Goal: Task Accomplishment & Management: Manage account settings

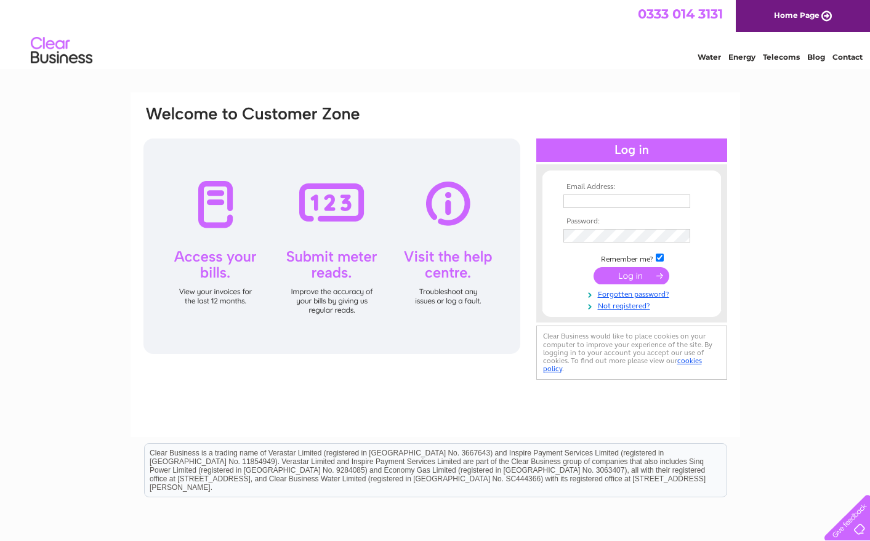
click at [655, 201] on input "text" at bounding box center [626, 202] width 127 height 14
type input "mbromethodisthub@gmail.com"
click at [627, 273] on input "submit" at bounding box center [632, 275] width 76 height 17
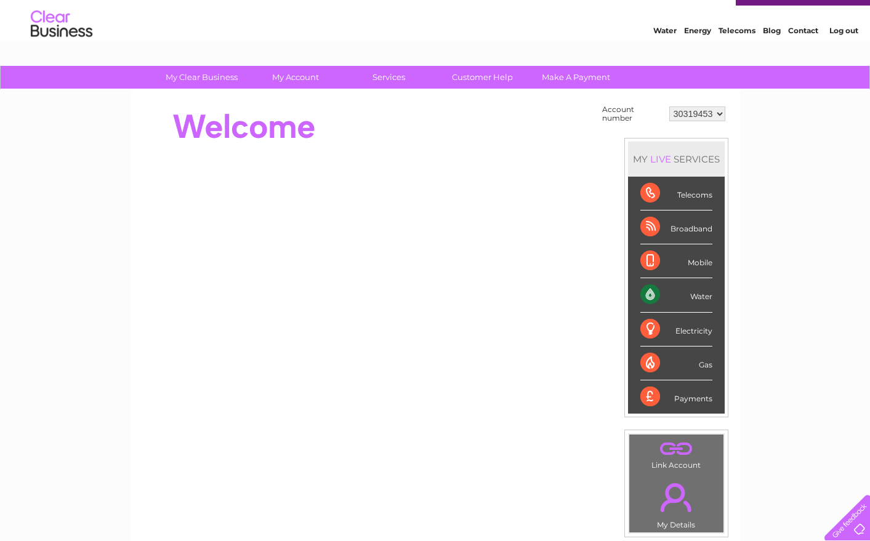
scroll to position [18, 0]
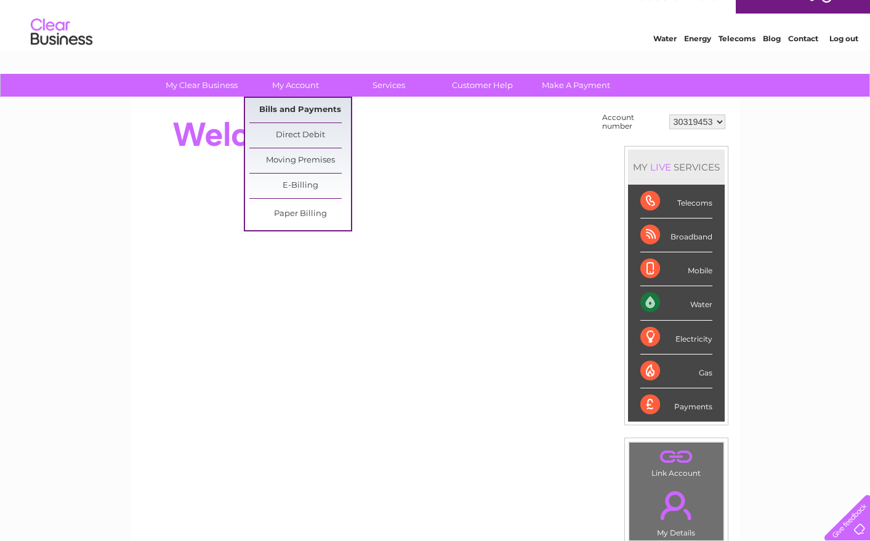
click at [303, 110] on link "Bills and Payments" at bounding box center [300, 110] width 102 height 25
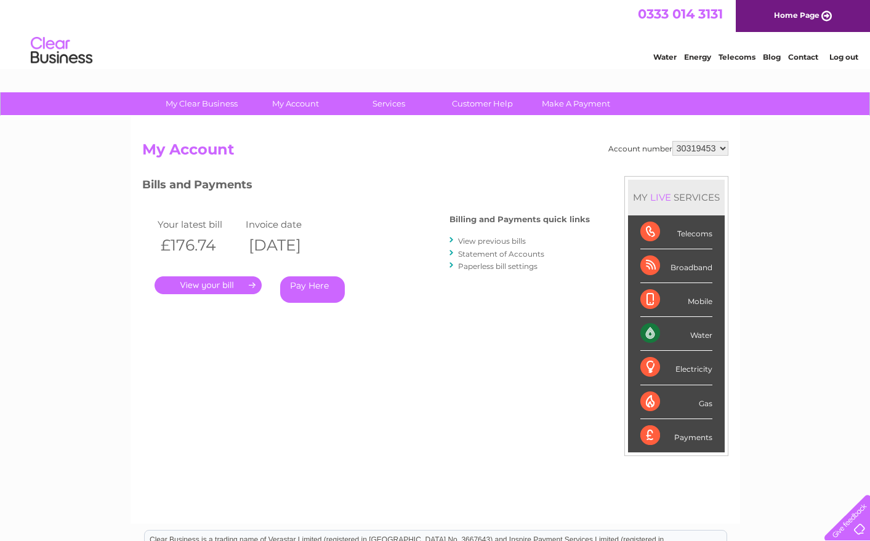
click at [701, 152] on select "30319453" at bounding box center [700, 148] width 56 height 15
drag, startPoint x: 701, startPoint y: 149, endPoint x: 691, endPoint y: 149, distance: 10.5
click at [701, 149] on select "30319453" at bounding box center [700, 148] width 56 height 15
click at [219, 283] on link "." at bounding box center [208, 285] width 107 height 18
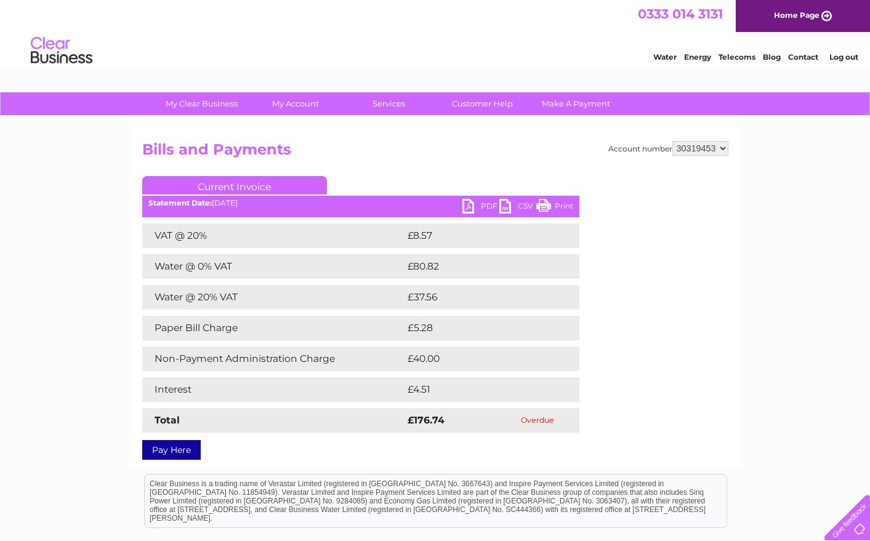
click at [468, 206] on link "PDF" at bounding box center [480, 208] width 37 height 18
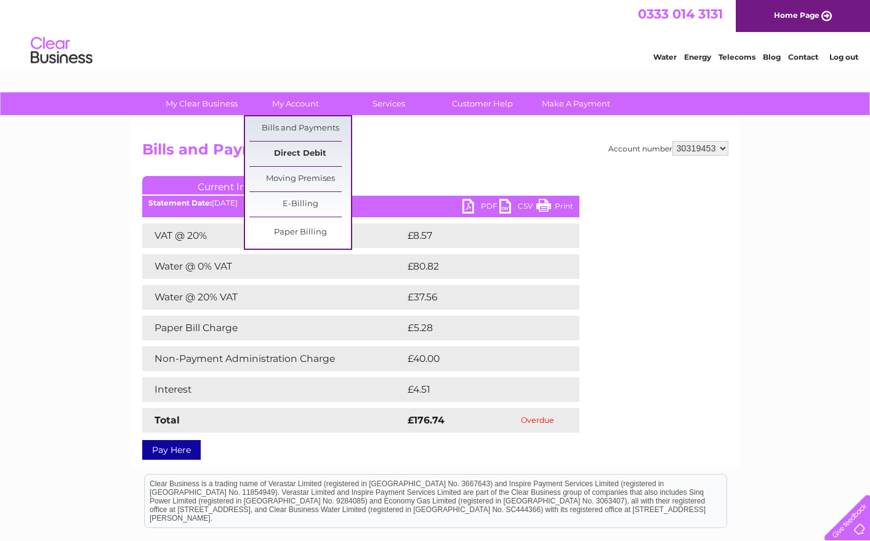
click at [293, 150] on link "Direct Debit" at bounding box center [300, 154] width 102 height 25
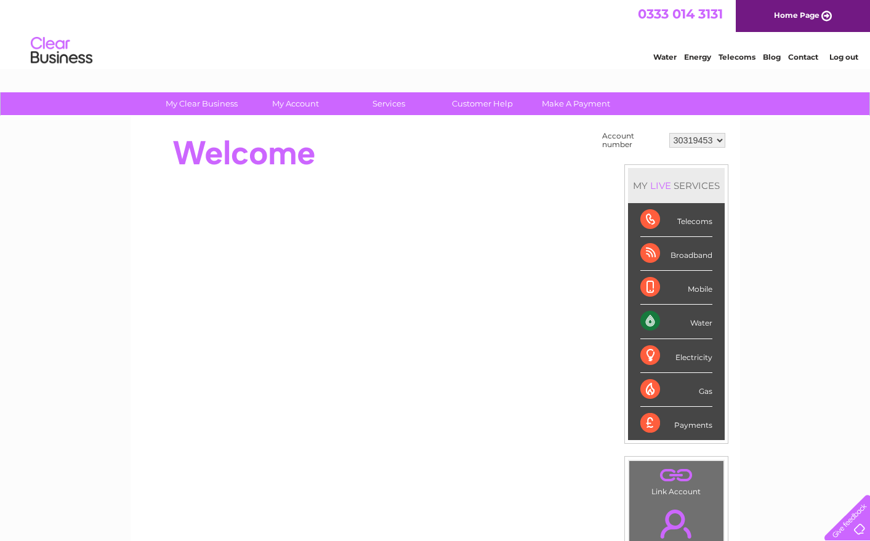
click at [692, 139] on select "30319453" at bounding box center [697, 140] width 56 height 15
click at [695, 141] on select "30319453" at bounding box center [697, 140] width 56 height 15
click at [692, 141] on select "30319453" at bounding box center [697, 140] width 56 height 15
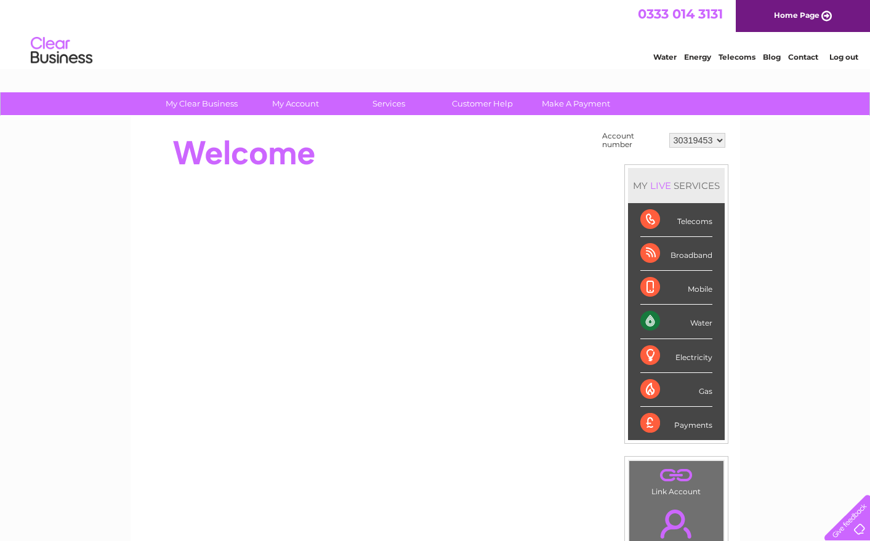
drag, startPoint x: 692, startPoint y: 141, endPoint x: 766, endPoint y: 161, distance: 76.6
click at [766, 161] on div "My Clear Business Login Details My Details My Preferences Link Account My Accou…" at bounding box center [435, 439] width 870 height 695
